Goal: Information Seeking & Learning: Learn about a topic

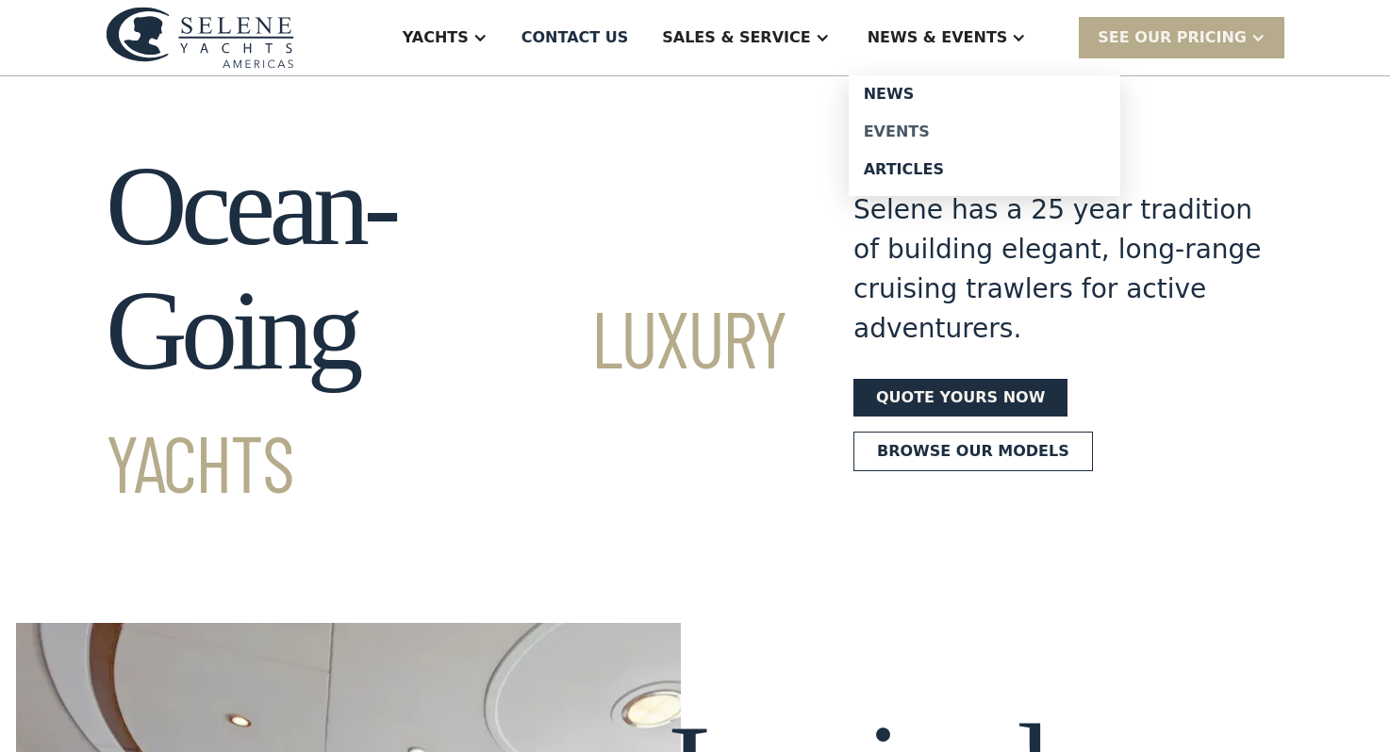
click at [979, 131] on div "Events" at bounding box center [984, 131] width 241 height 15
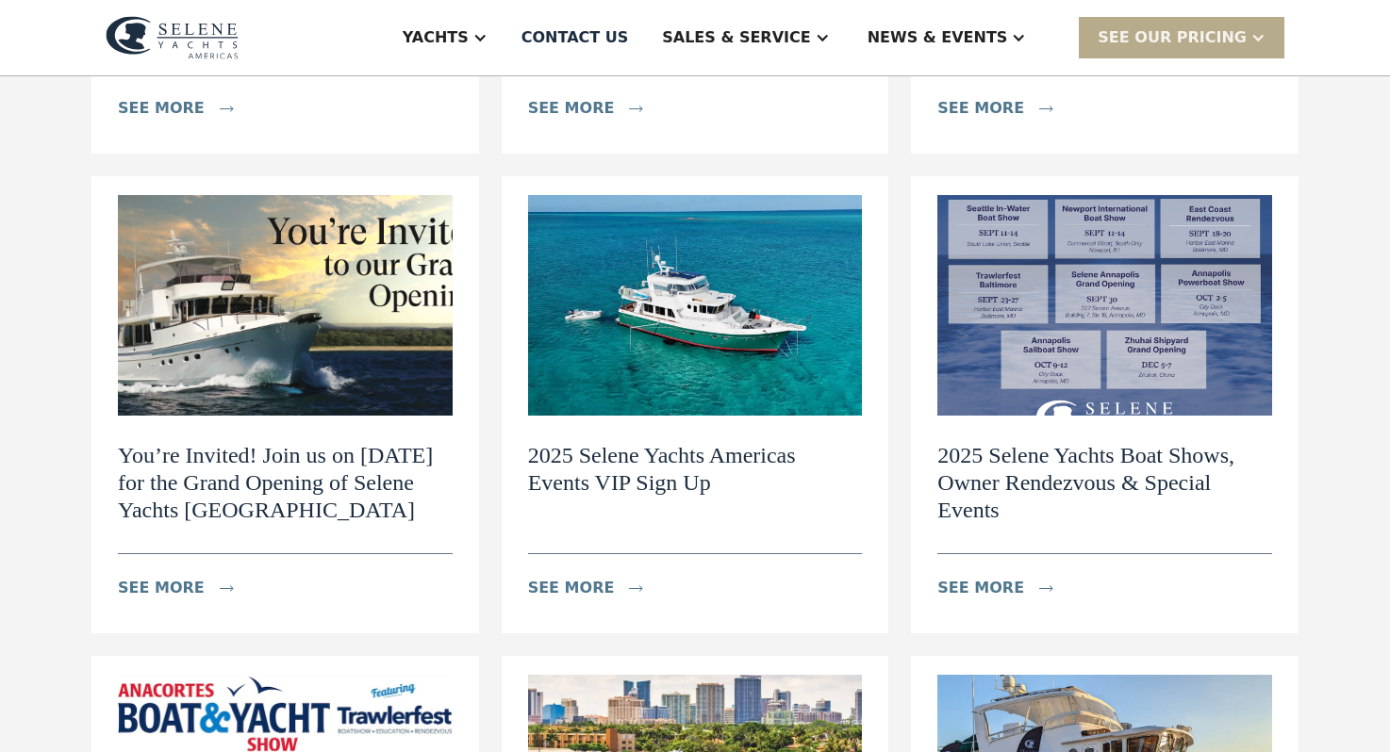
scroll to position [651, 0]
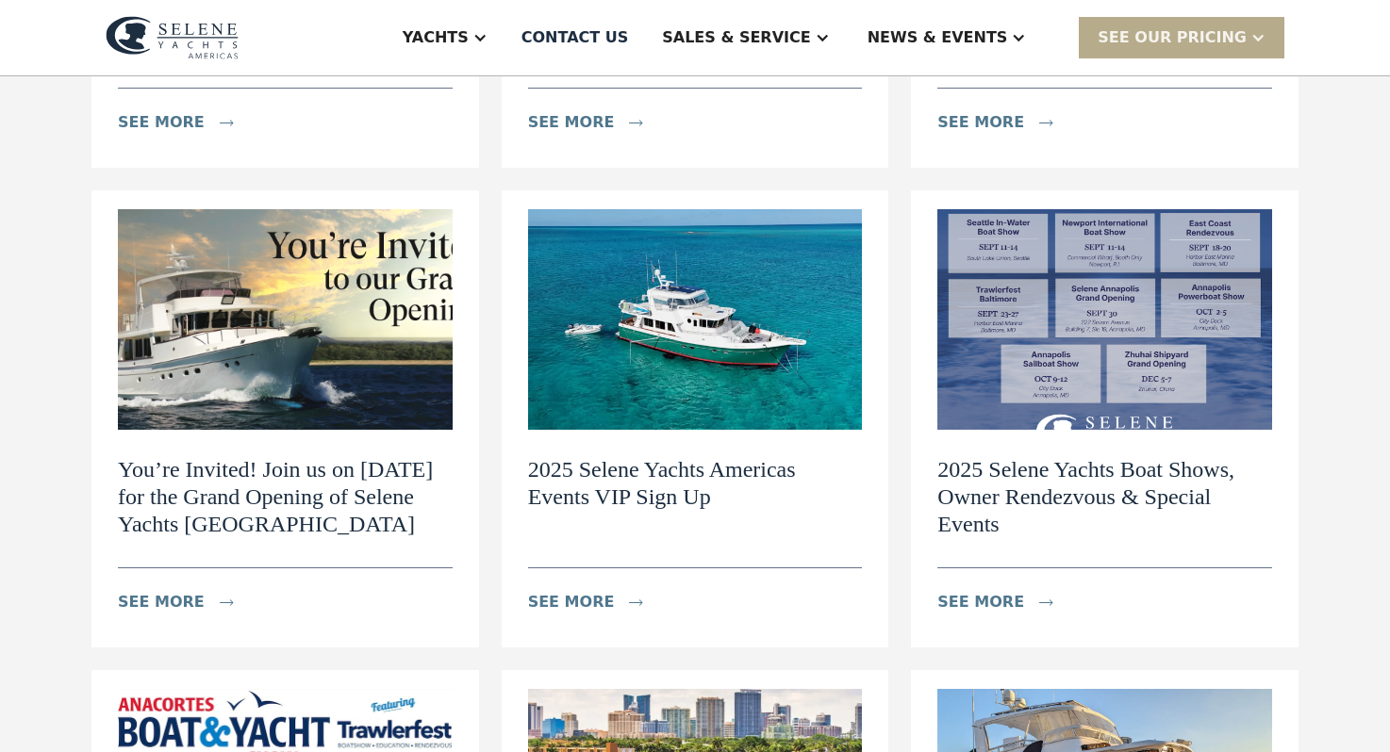
click at [1087, 456] on h2 "2025 Selene Yachts Boat Shows, Owner Rendezvous & Special Events" at bounding box center [1104, 496] width 335 height 81
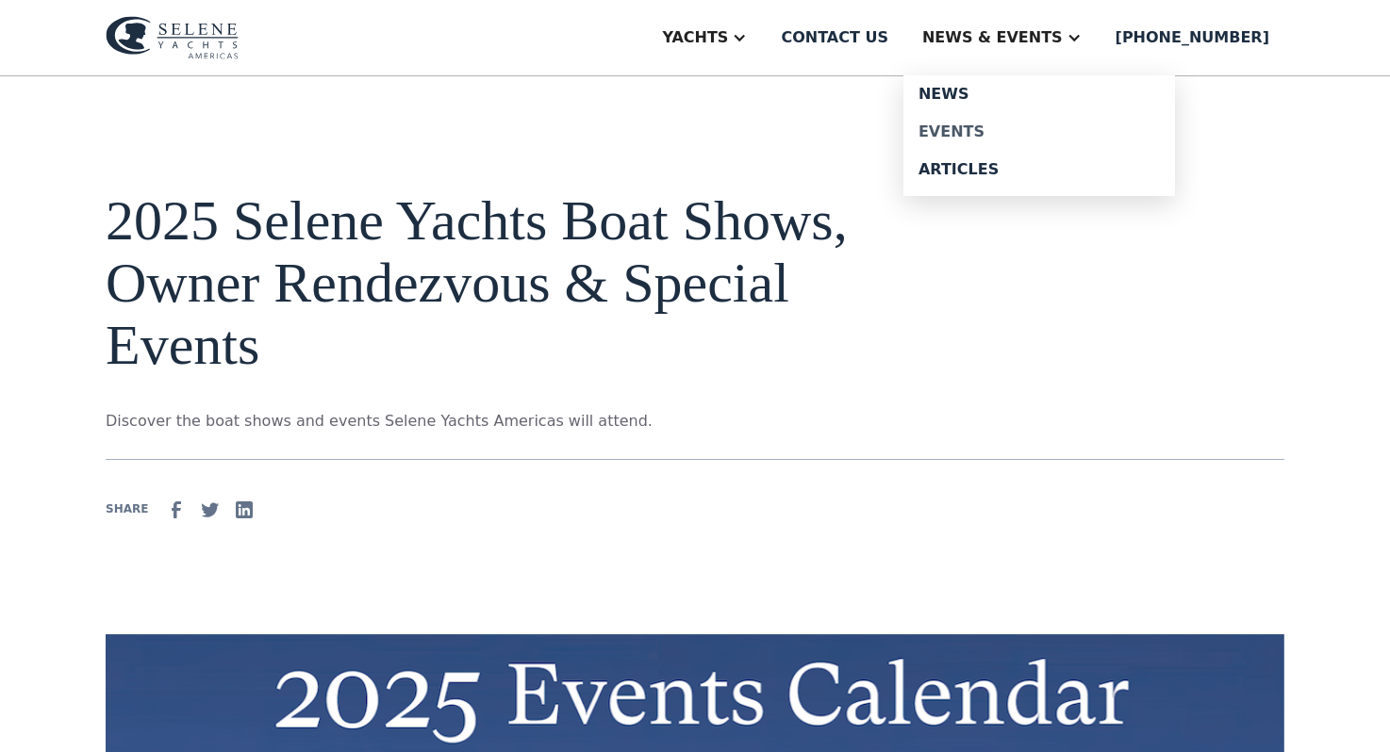
click at [1017, 129] on div "Events" at bounding box center [1038, 131] width 241 height 15
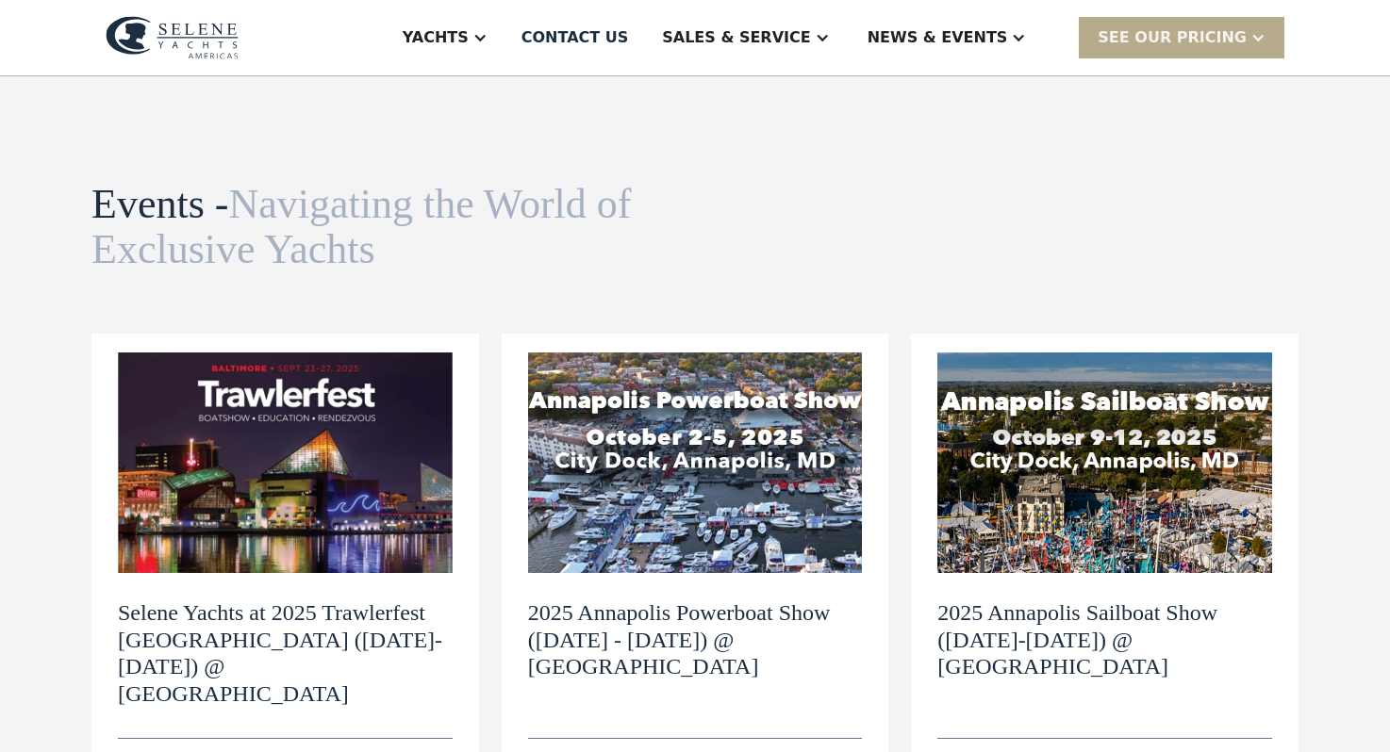
click at [255, 626] on h2 "Selene Yachts at 2025 Trawlerfest [GEOGRAPHIC_DATA] ([DATE]-[DATE]) @ [GEOGRAPH…" at bounding box center [285, 654] width 335 height 108
click at [1101, 455] on img at bounding box center [1104, 463] width 335 height 221
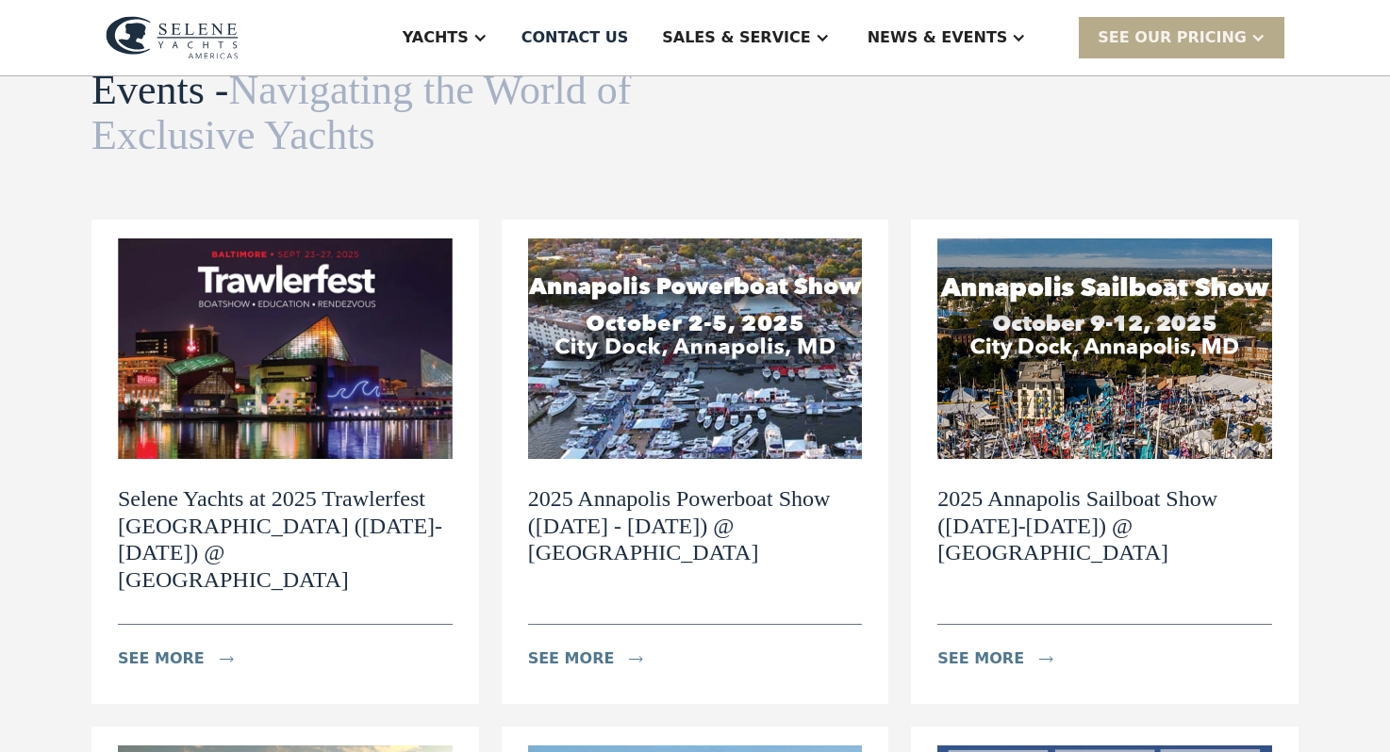
scroll to position [119, 0]
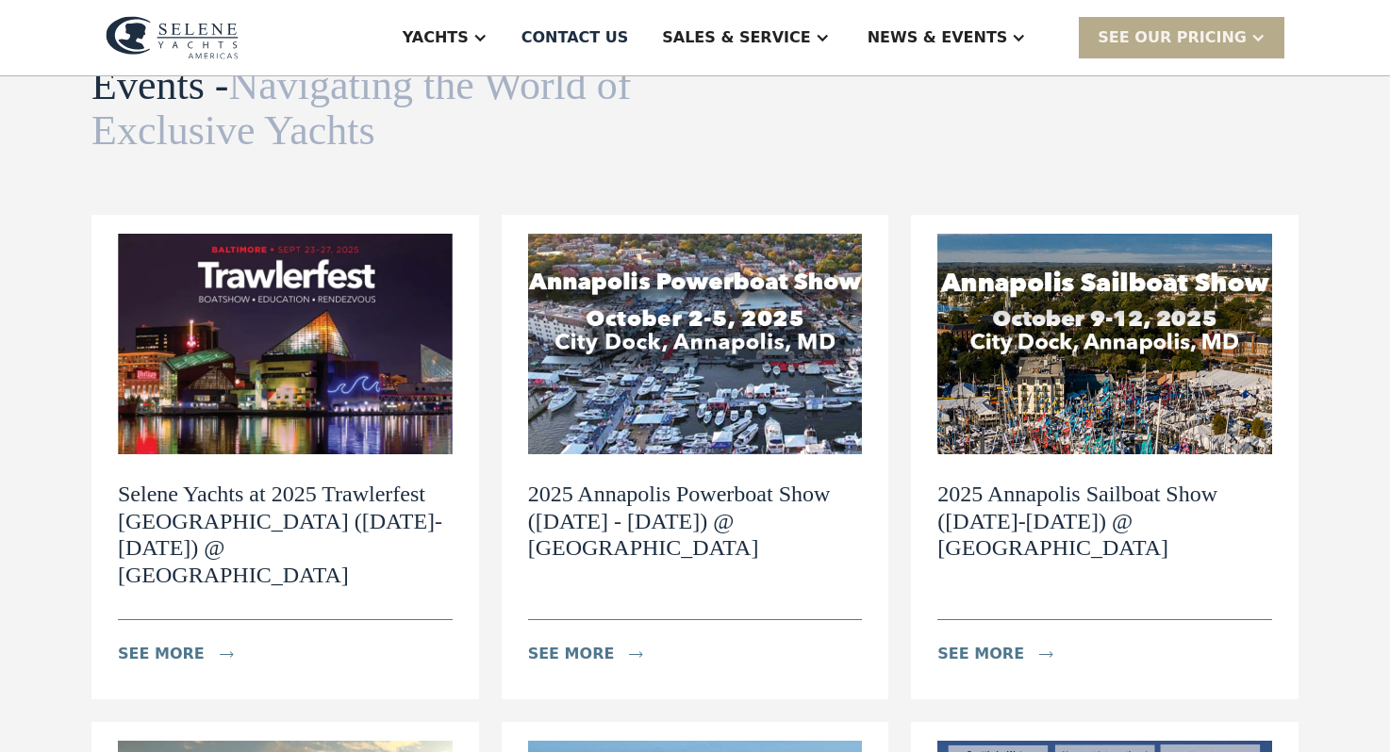
click at [686, 404] on img at bounding box center [695, 344] width 335 height 221
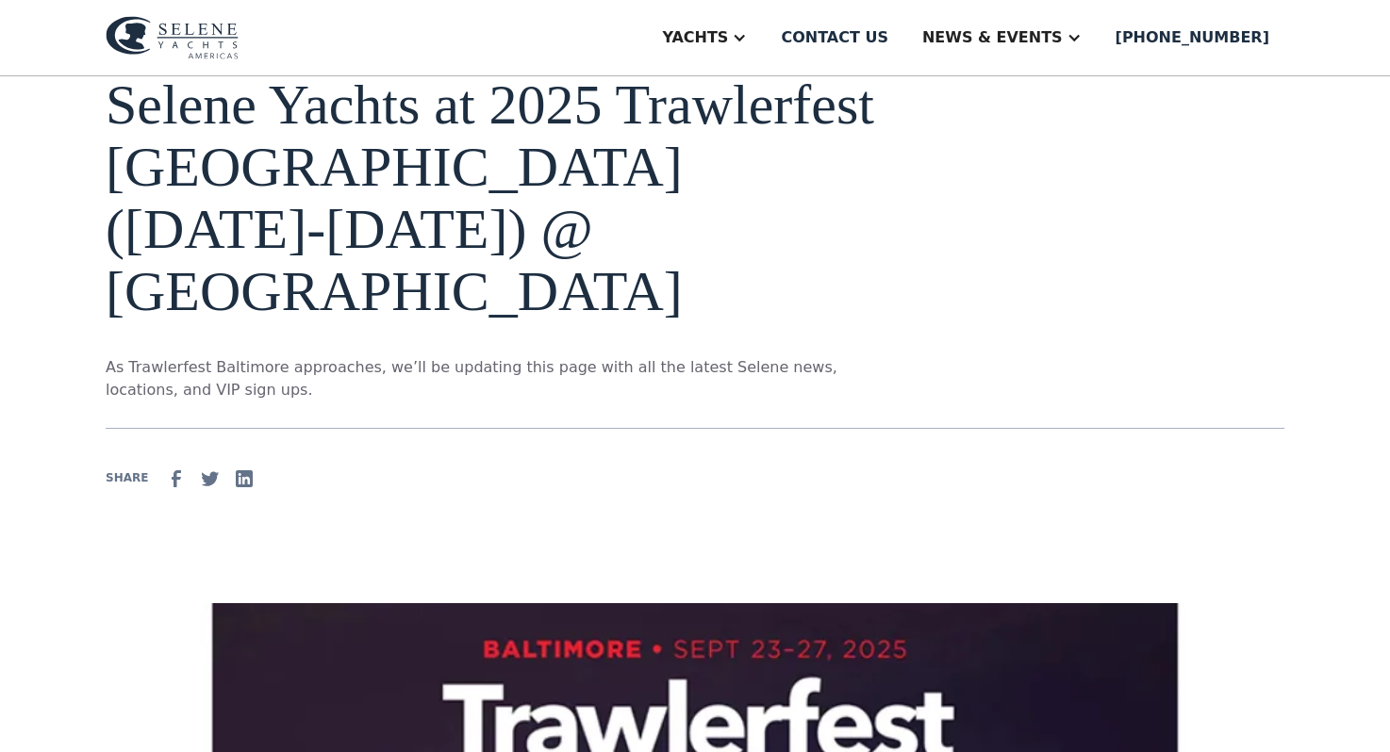
scroll to position [56, 0]
